Goal: Information Seeking & Learning: Learn about a topic

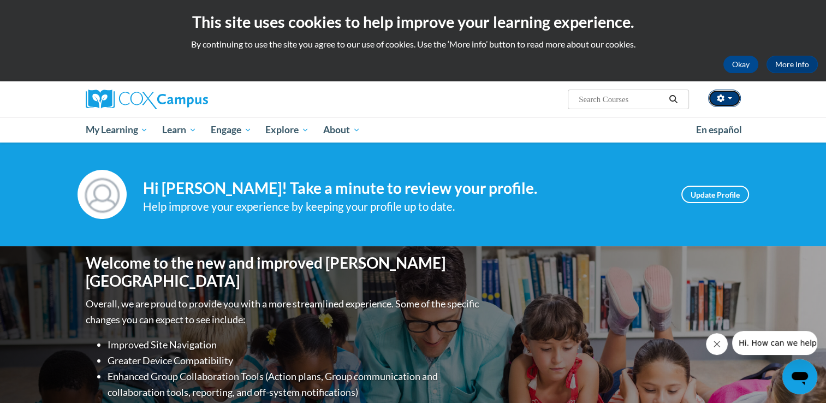
click at [731, 97] on span "button" at bounding box center [730, 98] width 4 height 2
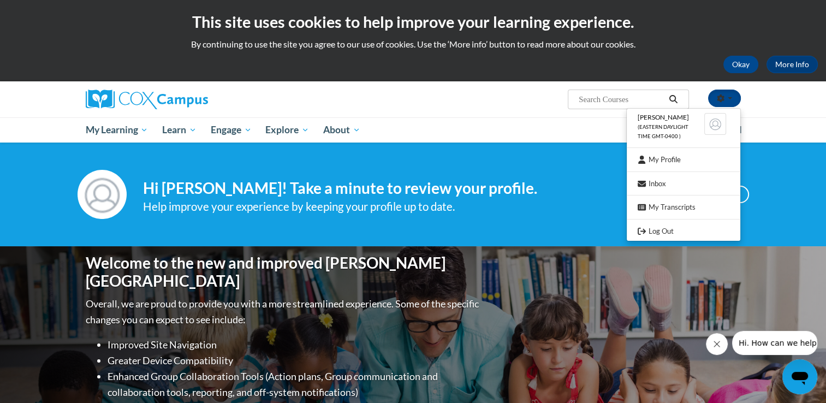
click at [603, 143] on div "Your profile Hi Renae Grant! Take a minute to review your profile. Help improve…" at bounding box center [413, 195] width 826 height 104
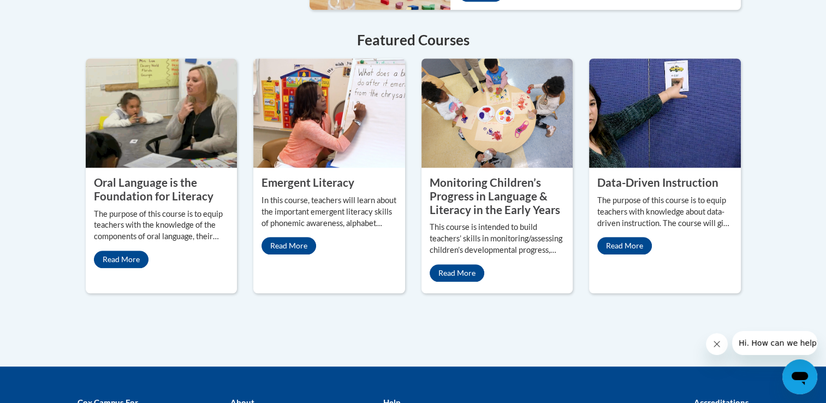
scroll to position [982, 0]
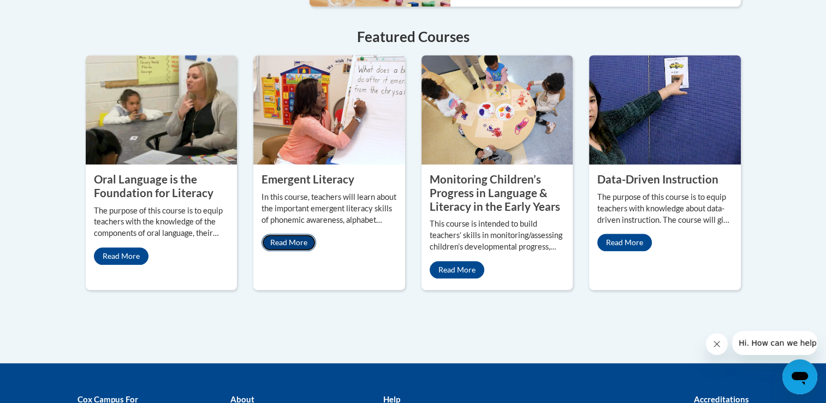
click at [292, 234] on link "Read More" at bounding box center [289, 242] width 55 height 17
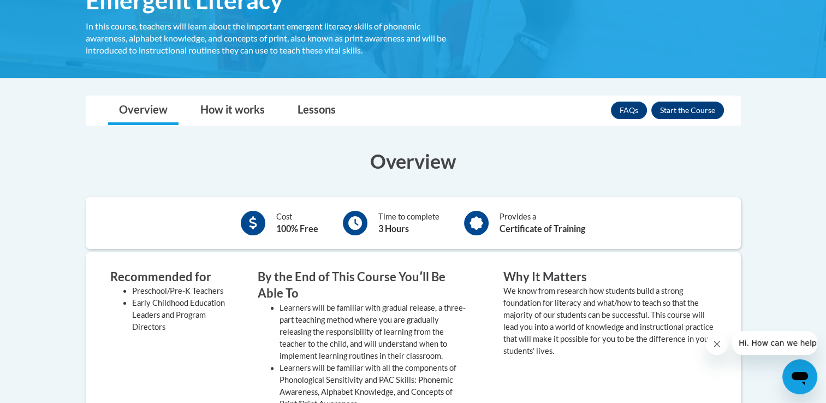
scroll to position [199, 0]
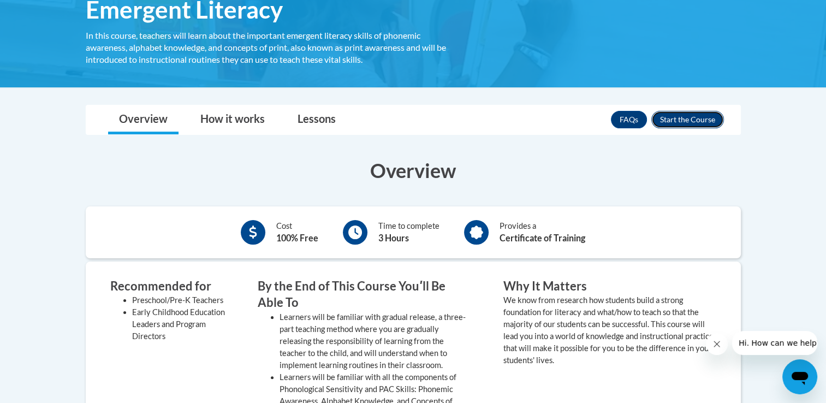
click at [690, 115] on button "Enroll" at bounding box center [688, 119] width 73 height 17
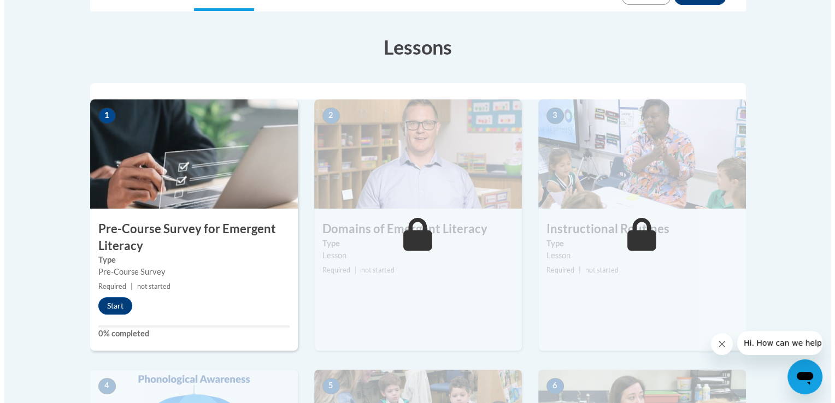
scroll to position [286, 0]
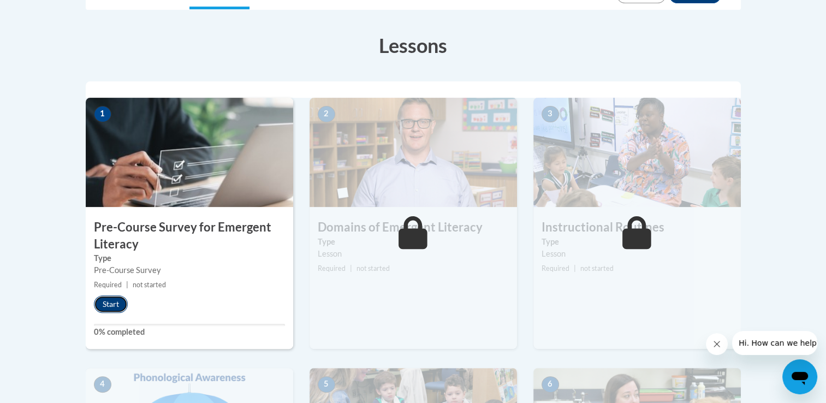
click at [109, 303] on button "Start" at bounding box center [111, 304] width 34 height 17
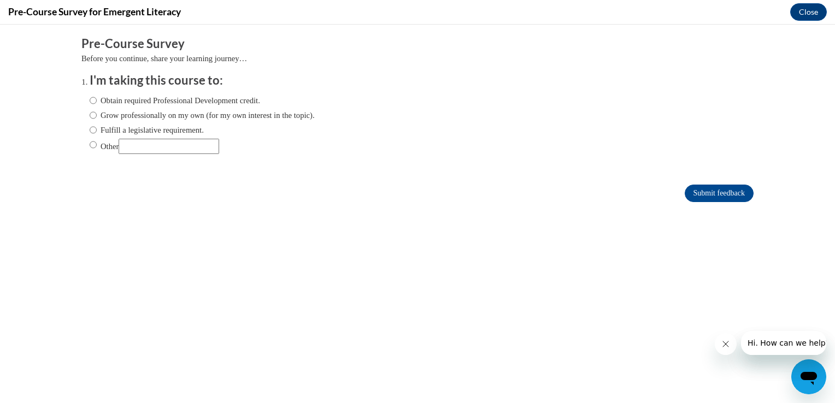
scroll to position [0, 0]
click at [90, 103] on input "Obtain required Professional Development credit." at bounding box center [93, 100] width 7 height 12
radio input "true"
click at [710, 194] on input "Submit feedback" at bounding box center [718, 193] width 69 height 17
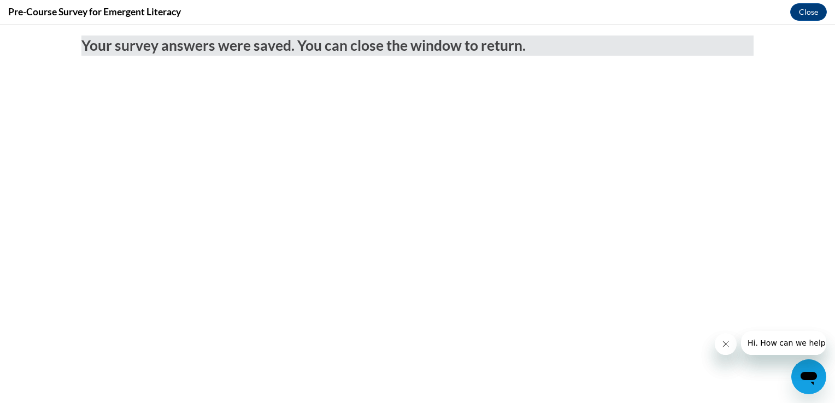
click at [725, 346] on icon "Close message from company" at bounding box center [724, 344] width 9 height 9
click at [723, 344] on icon "Close message from company" at bounding box center [724, 344] width 9 height 9
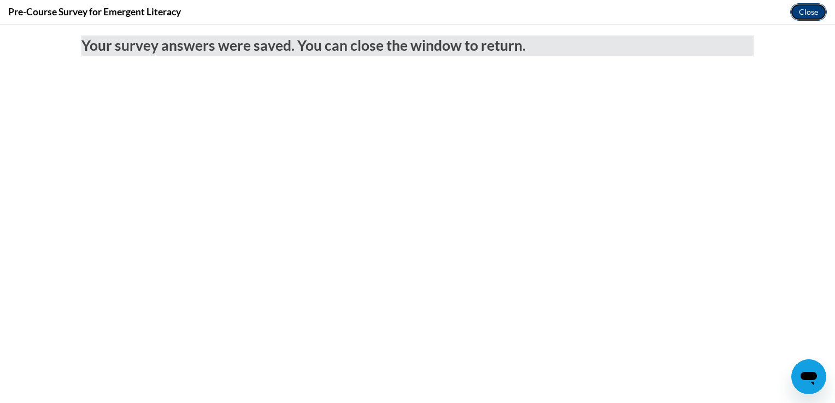
click at [808, 18] on button "Close" at bounding box center [808, 11] width 37 height 17
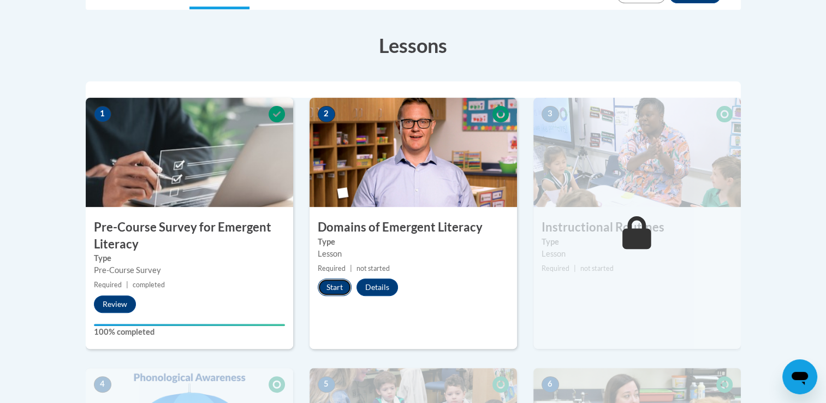
click at [332, 291] on button "Start" at bounding box center [335, 287] width 34 height 17
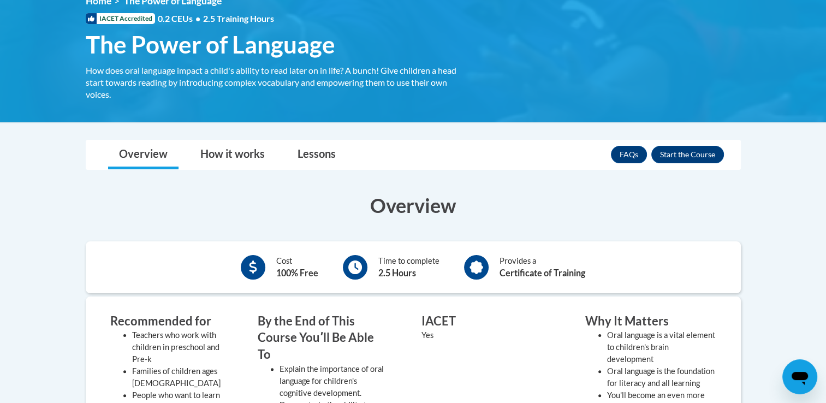
scroll to position [166, 0]
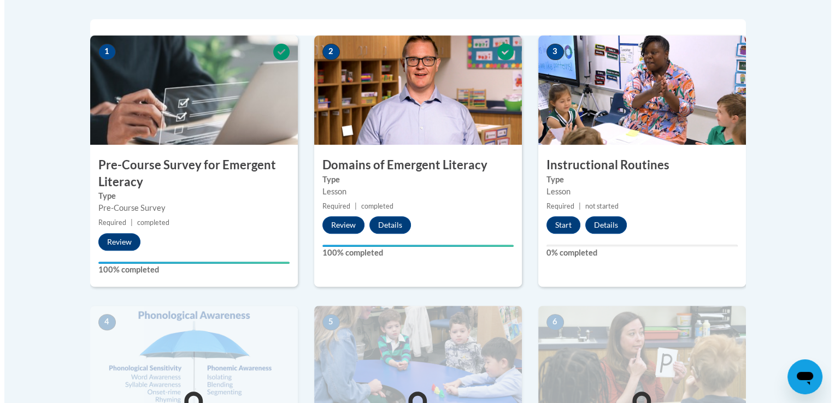
scroll to position [347, 0]
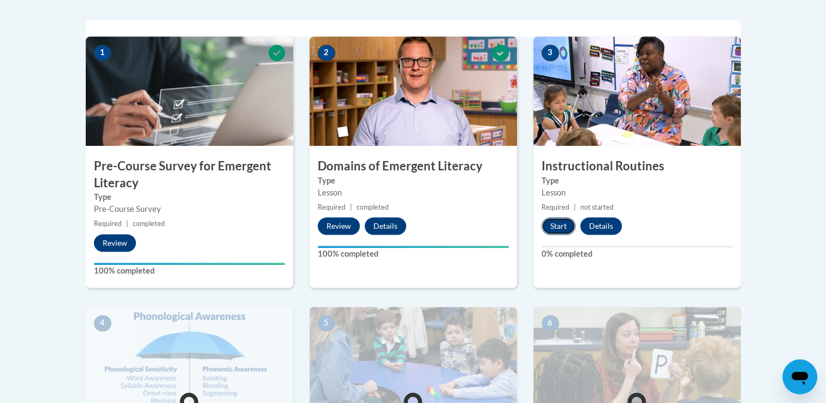
click at [563, 228] on button "Start" at bounding box center [559, 225] width 34 height 17
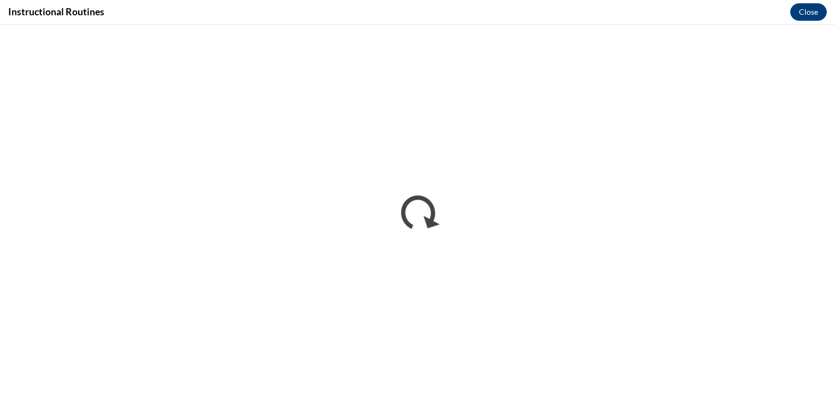
scroll to position [0, 0]
